Goal: Navigation & Orientation: Find specific page/section

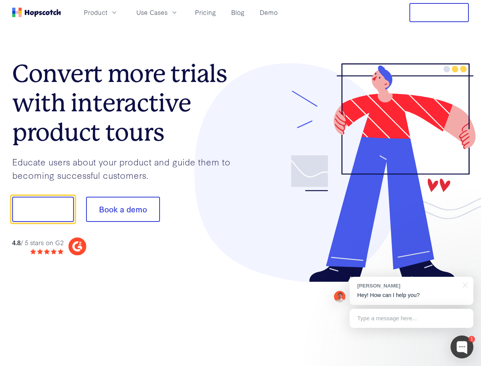
click at [241, 183] on div at bounding box center [355, 172] width 228 height 219
click at [107, 12] on span "Product" at bounding box center [96, 13] width 24 height 10
click at [168, 12] on span "Use Cases" at bounding box center [151, 13] width 31 height 10
click at [439, 13] on button "Free Trial" at bounding box center [438, 12] width 59 height 19
click at [43, 209] on button "Show me!" at bounding box center [43, 208] width 62 height 25
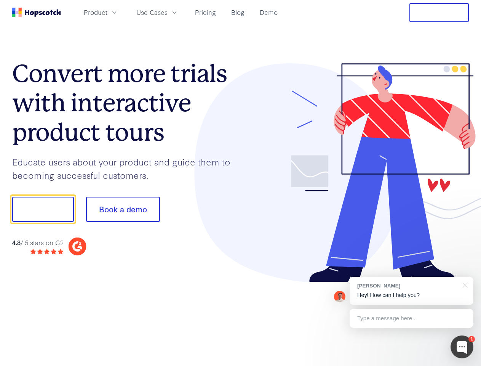
click at [123, 209] on button "Book a demo" at bounding box center [123, 208] width 74 height 25
click at [462, 347] on div at bounding box center [461, 346] width 23 height 23
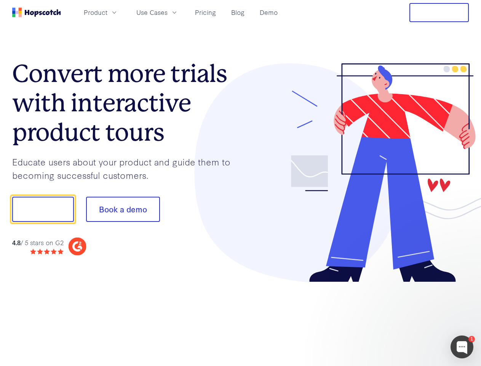
click at [411, 291] on div at bounding box center [402, 259] width 143 height 152
click at [464, 284] on div at bounding box center [402, 259] width 143 height 152
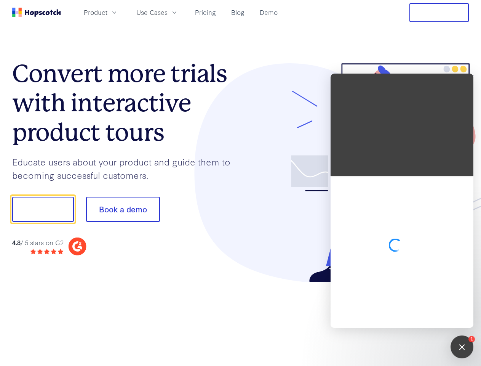
click at [411, 318] on div at bounding box center [402, 252] width 143 height 152
